Goal: Information Seeking & Learning: Learn about a topic

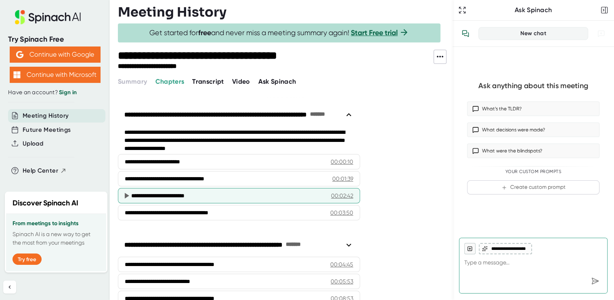
click at [347, 194] on div "00:02:42" at bounding box center [342, 195] width 22 height 8
click at [126, 194] on icon at bounding box center [127, 196] width 4 height 6
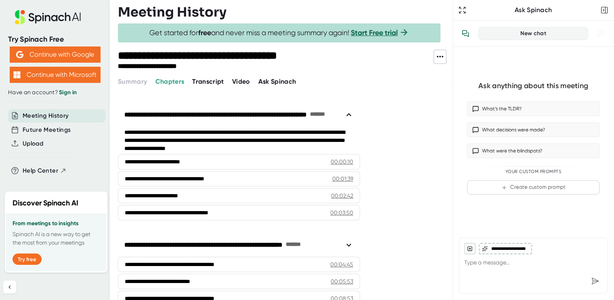
click at [212, 80] on span "Transcript" at bounding box center [208, 82] width 32 height 8
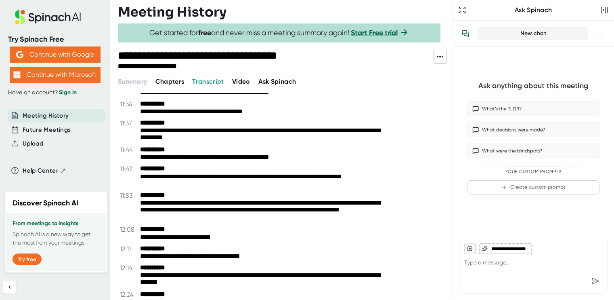
scroll to position [2341, 0]
